Goal: Task Accomplishment & Management: Manage account settings

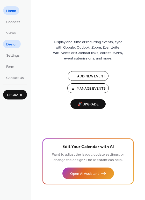
click at [16, 45] on span "Design" at bounding box center [11, 44] width 11 height 5
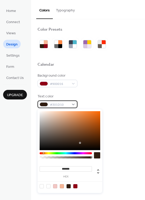
click at [57, 105] on span "#301D10" at bounding box center [59, 104] width 19 height 5
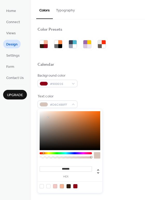
type input "*******"
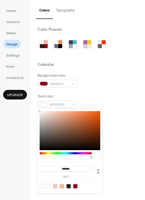
drag, startPoint x: 81, startPoint y: 144, endPoint x: 35, endPoint y: 105, distance: 59.9
click at [35, 105] on body "Home Connect Views Design Settings Form Contact Us Upgrade Design Upgrade Color…" at bounding box center [72, 100] width 145 height 200
click at [125, 109] on div "Background color #900016 Text color #FFFFFFFF Border color transparent Inner bo…" at bounding box center [88, 132] width 101 height 118
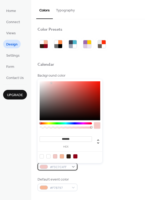
click at [64, 166] on span "#F3C7C4FF" at bounding box center [59, 166] width 19 height 5
click at [67, 155] on div at bounding box center [69, 156] width 4 height 4
type input "*******"
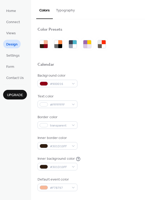
click at [120, 112] on div "Background color #900016 Text color #FFFFFFFF Border color transparent Inner bo…" at bounding box center [88, 132] width 101 height 118
click at [60, 146] on span "#301D10FF" at bounding box center [59, 146] width 19 height 5
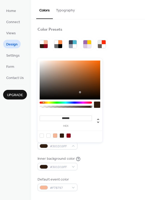
click at [42, 135] on div at bounding box center [42, 135] width 4 height 4
type input "*"
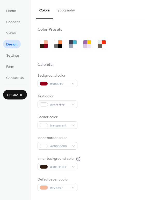
click at [107, 144] on div "Inner border color #00000000" at bounding box center [88, 142] width 101 height 14
click at [45, 44] on div at bounding box center [46, 42] width 4 height 4
click at [63, 10] on button "Typography" at bounding box center [65, 9] width 25 height 18
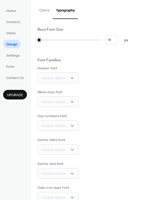
click at [41, 40] on div at bounding box center [39, 39] width 5 height 5
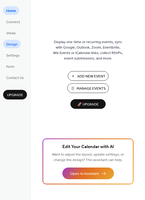
click at [14, 40] on link "Design" at bounding box center [12, 44] width 18 height 9
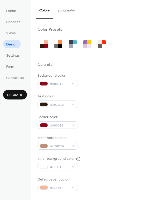
click at [61, 11] on button "Typography" at bounding box center [65, 9] width 25 height 18
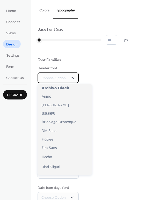
click at [61, 79] on span "Choose Option" at bounding box center [54, 78] width 24 height 5
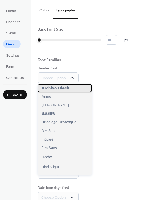
click at [58, 90] on span "Archivo Black" at bounding box center [56, 88] width 28 height 4
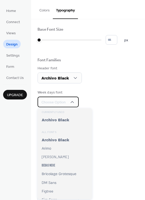
click at [62, 103] on span "Choose Option" at bounding box center [54, 102] width 24 height 5
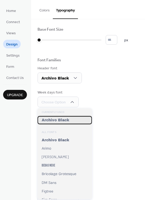
click at [62, 120] on span "Archivo Black" at bounding box center [56, 120] width 28 height 4
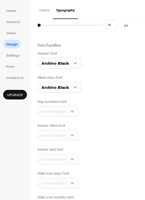
scroll to position [16, 0]
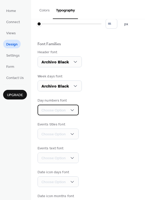
click at [67, 112] on div "Choose Option" at bounding box center [58, 110] width 41 height 11
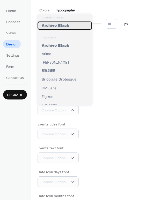
click at [66, 26] on span "Archivo Black" at bounding box center [56, 26] width 28 height 4
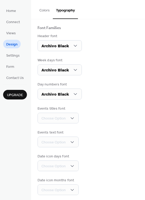
scroll to position [33, 0]
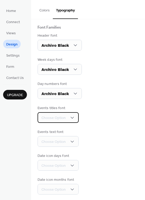
click at [63, 119] on span "Choose Option" at bounding box center [54, 117] width 24 height 5
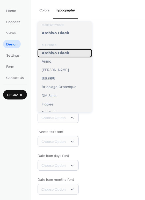
click at [59, 52] on span "Archivo Black" at bounding box center [56, 53] width 28 height 4
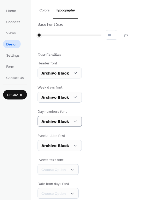
scroll to position [0, 0]
